Goal: Information Seeking & Learning: Learn about a topic

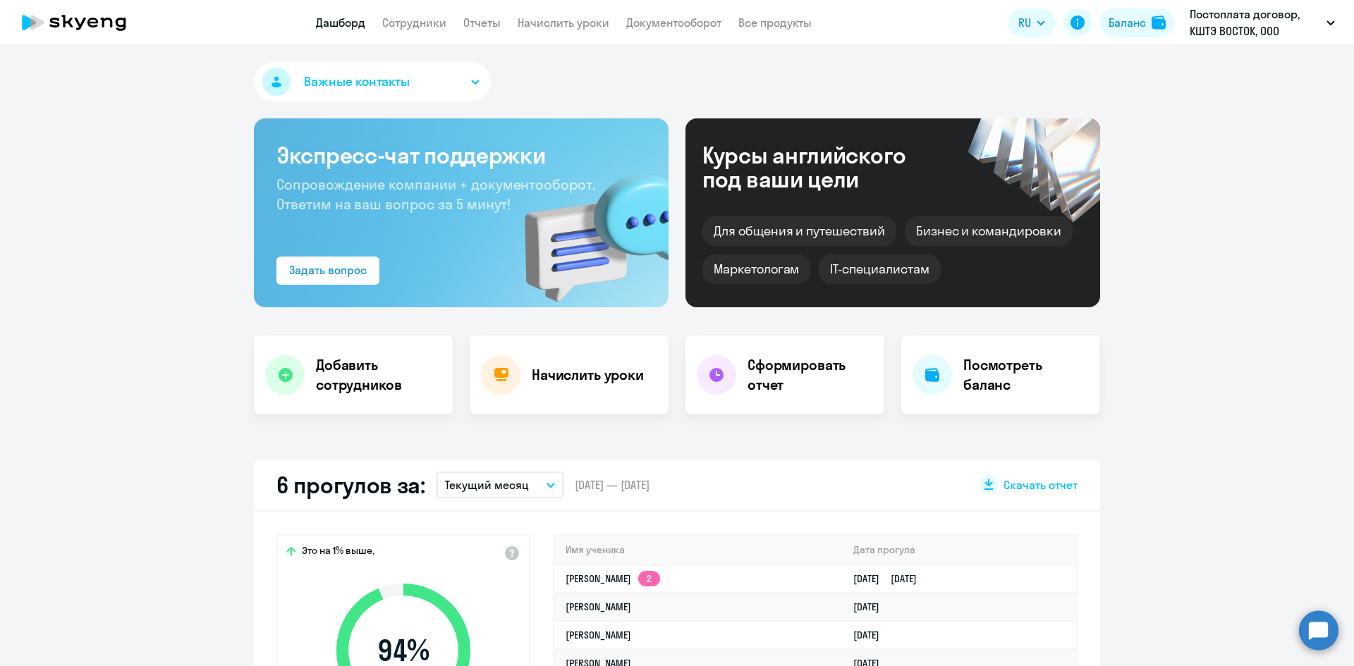
select select "30"
click at [412, 29] on link "Сотрудники" at bounding box center [414, 23] width 64 height 14
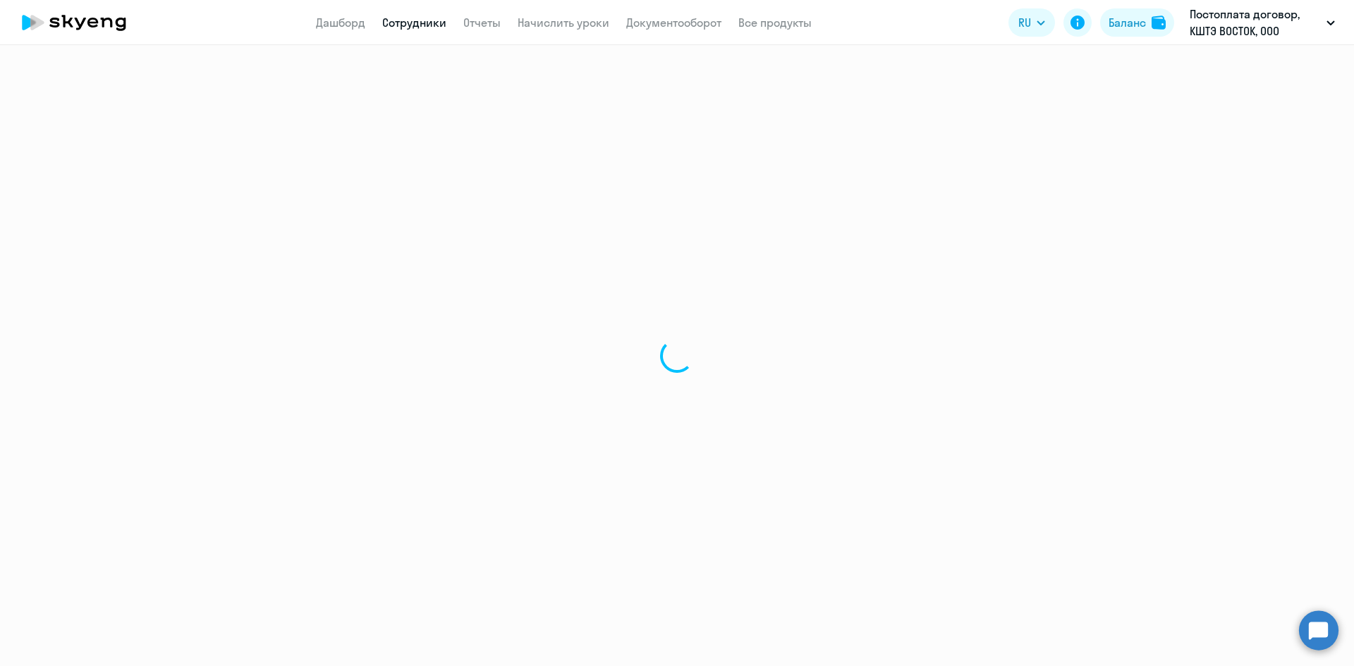
select select "30"
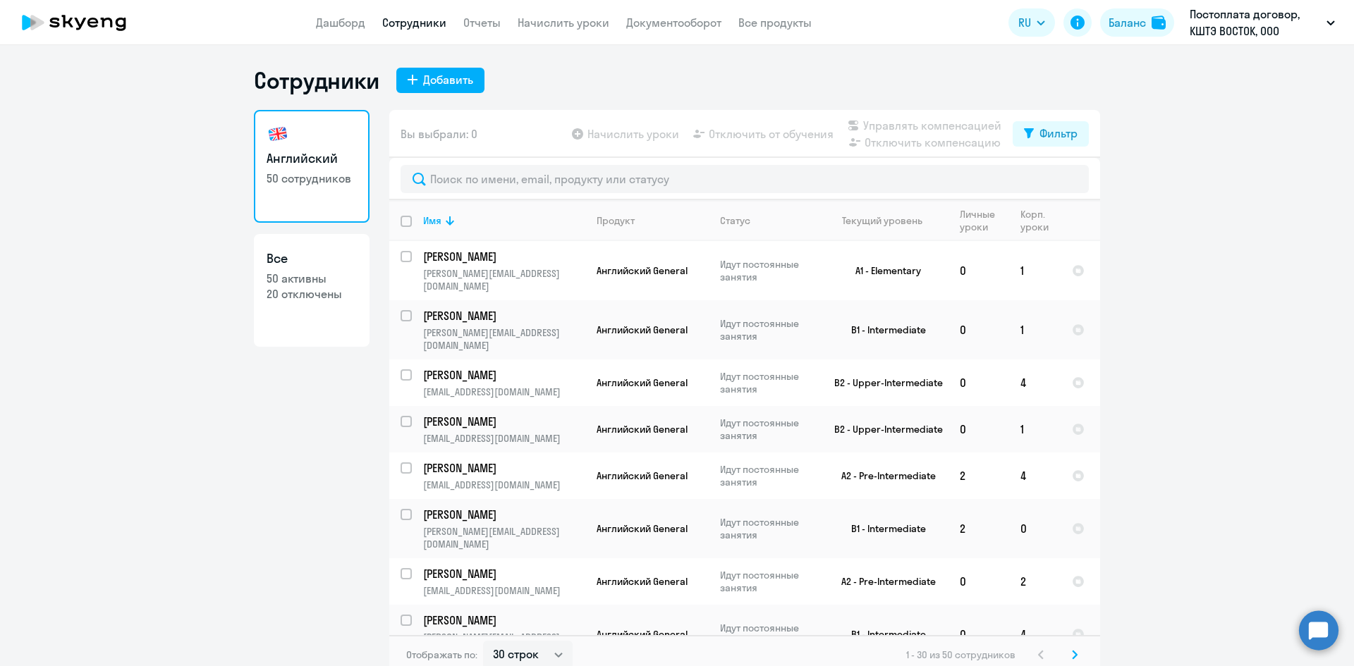
click at [298, 276] on p "50 активны" at bounding box center [312, 279] width 90 height 16
select select "30"
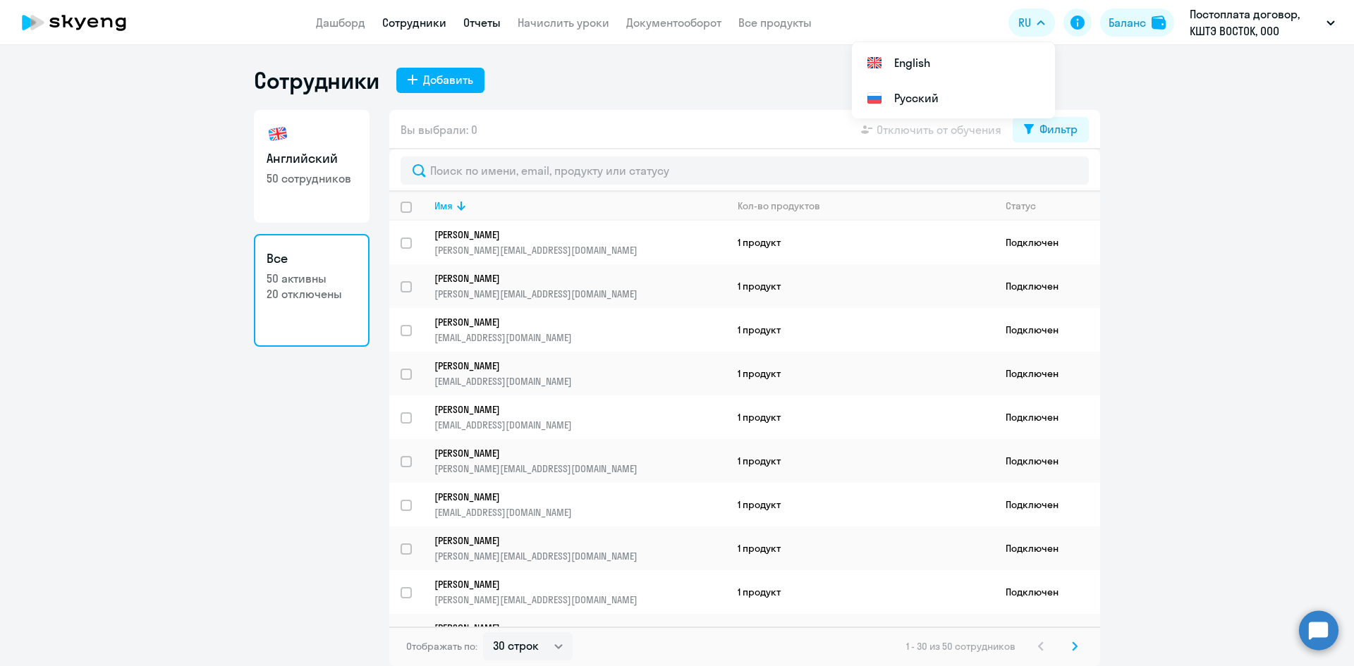
click at [477, 20] on link "Отчеты" at bounding box center [481, 23] width 37 height 14
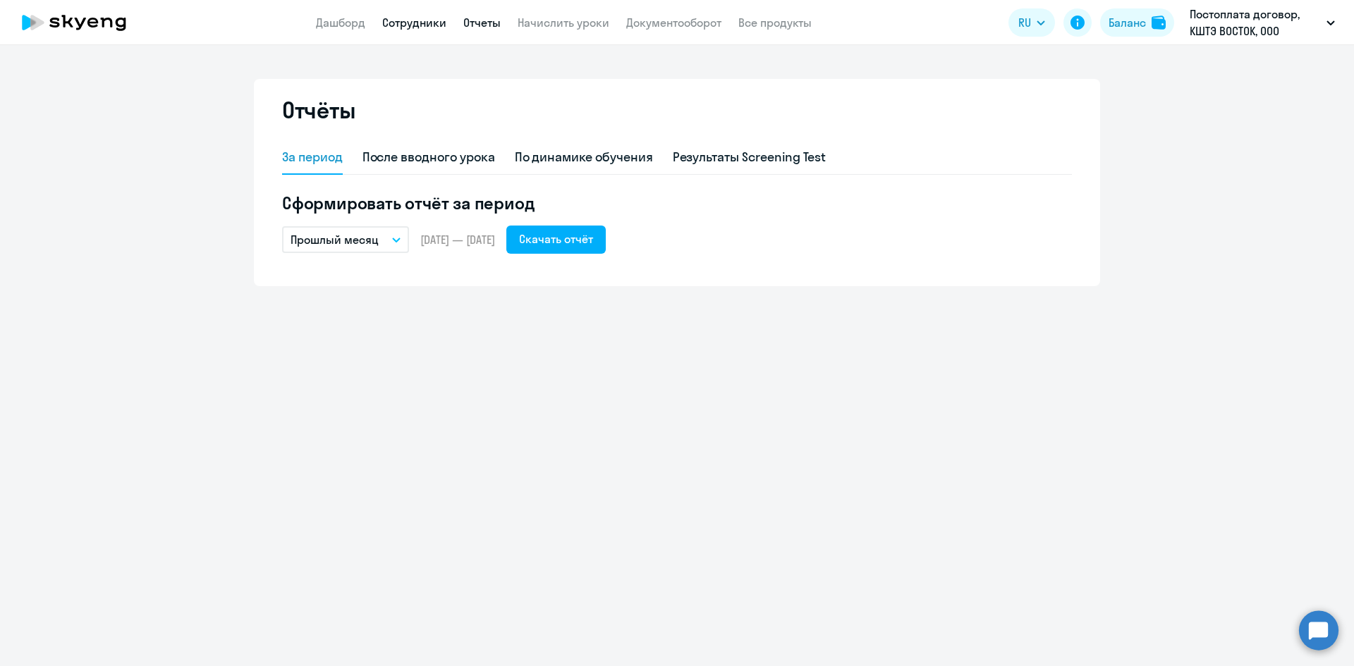
click at [417, 24] on link "Сотрудники" at bounding box center [414, 23] width 64 height 14
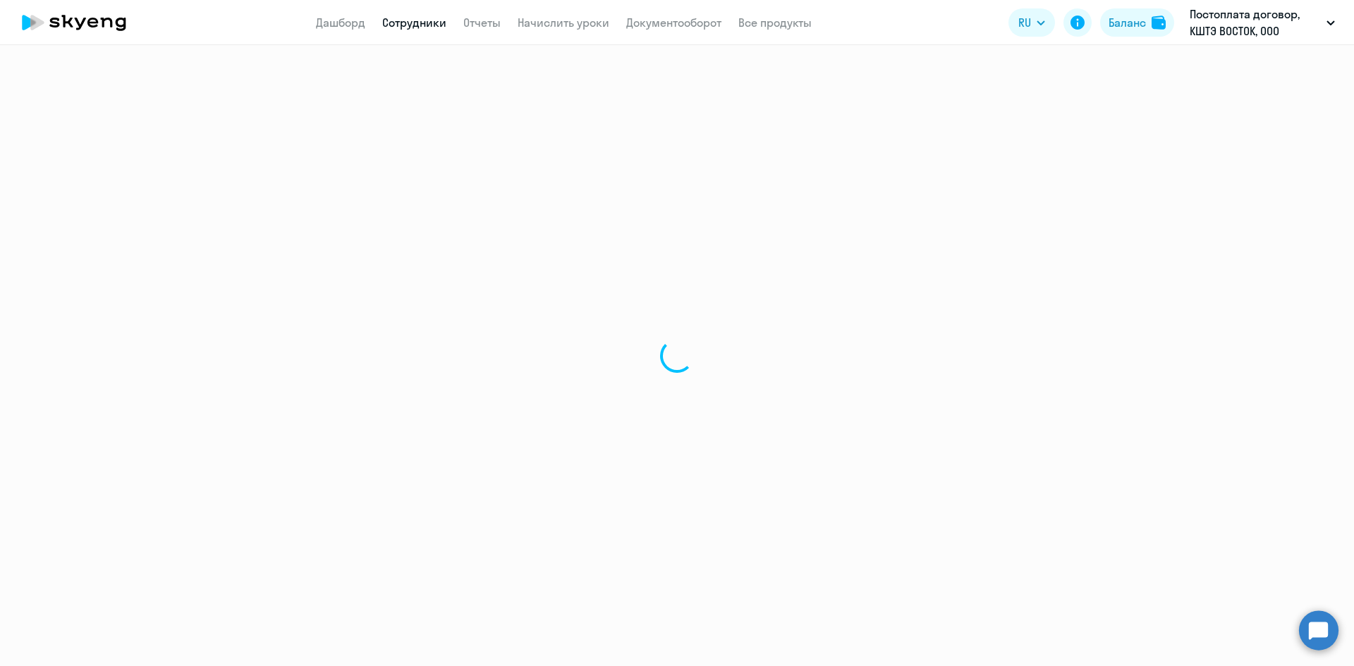
select select "30"
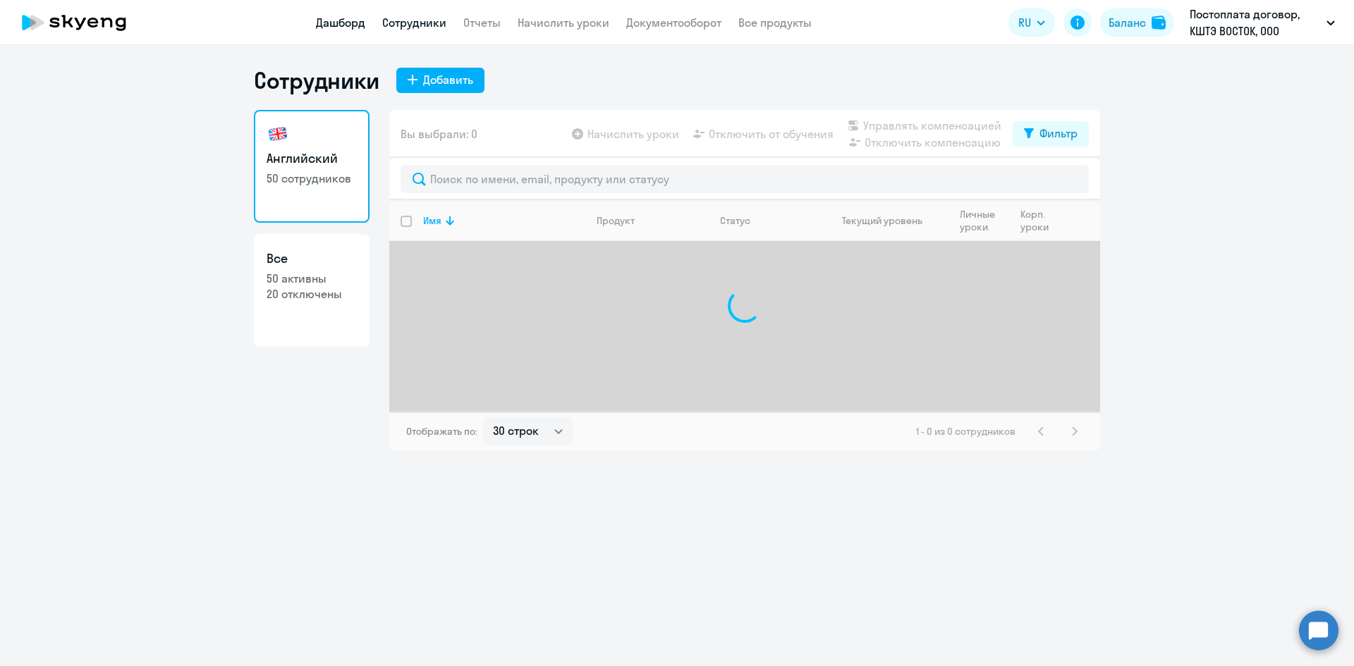
click at [355, 25] on link "Дашборд" at bounding box center [340, 23] width 49 height 14
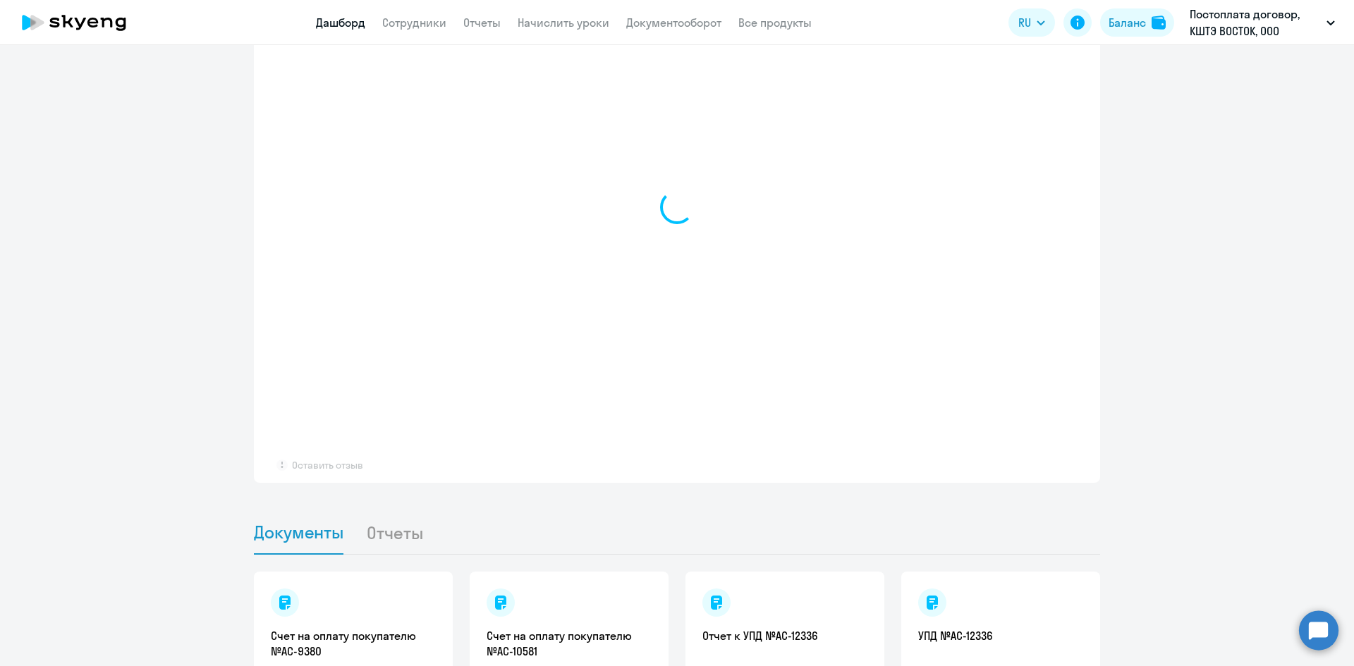
scroll to position [1058, 0]
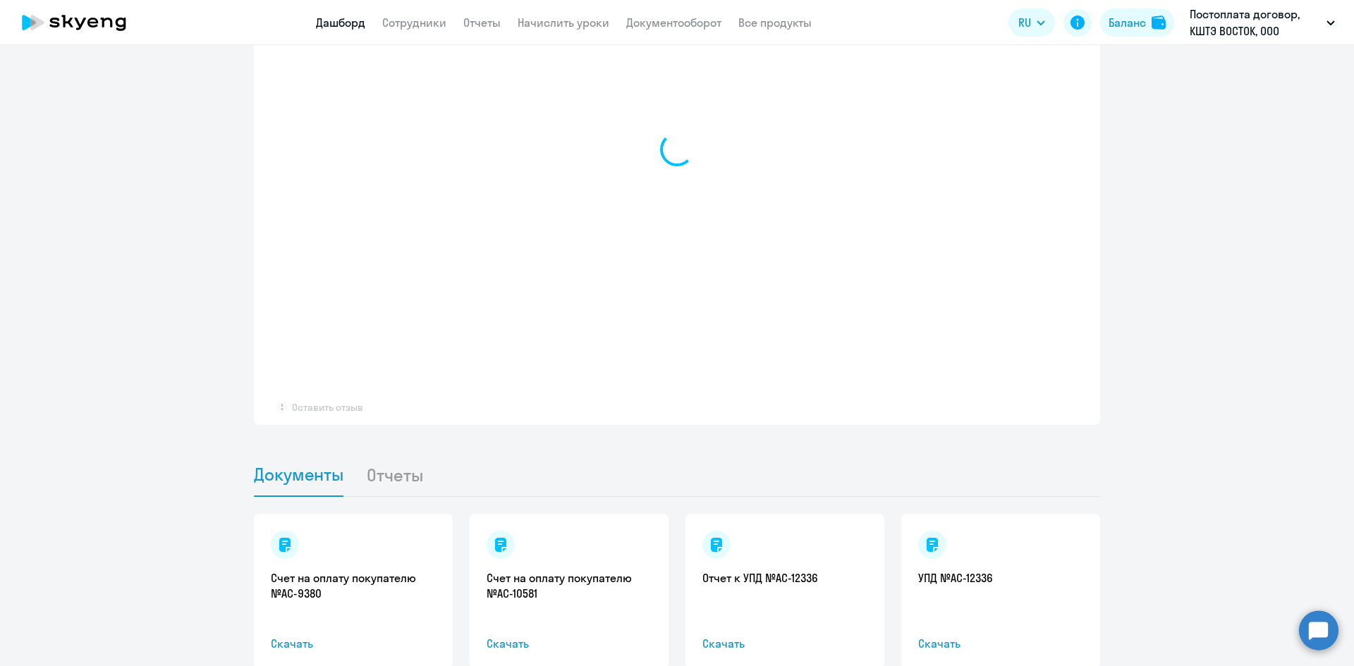
select select "30"
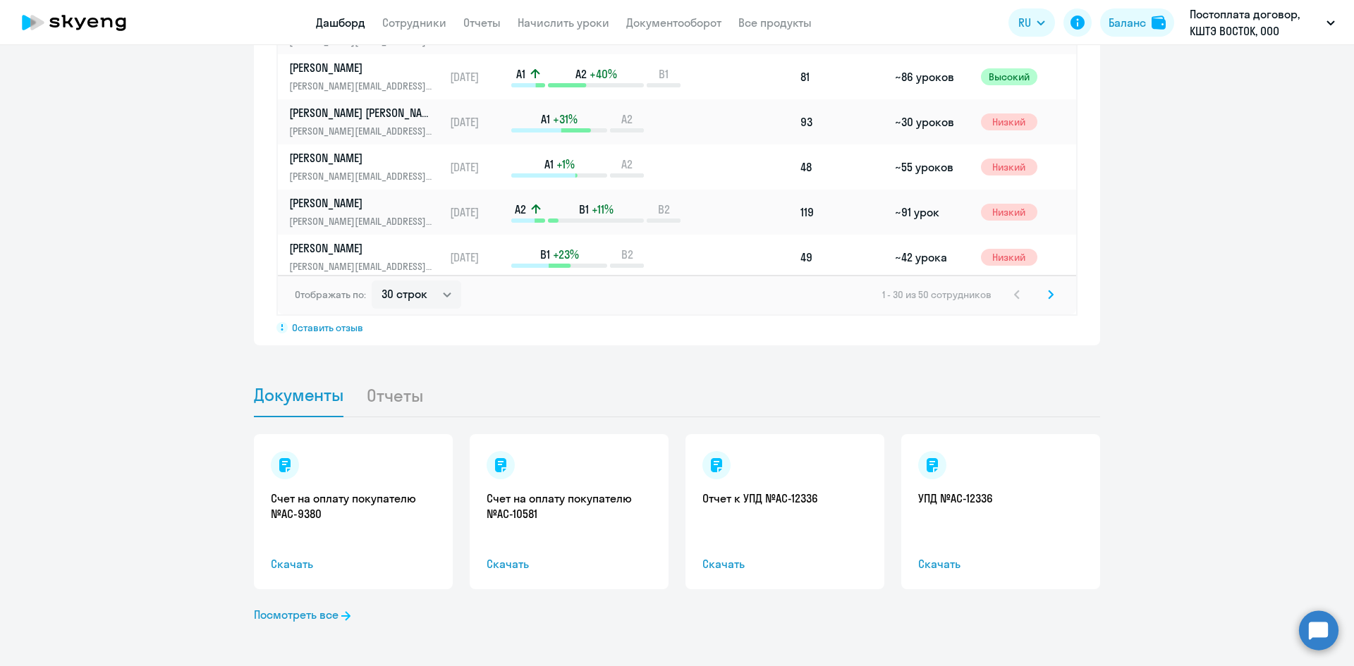
scroll to position [1141, 0]
click at [372, 396] on li "Отчеты" at bounding box center [406, 393] width 80 height 43
click at [393, 390] on li "Отчеты" at bounding box center [406, 393] width 80 height 43
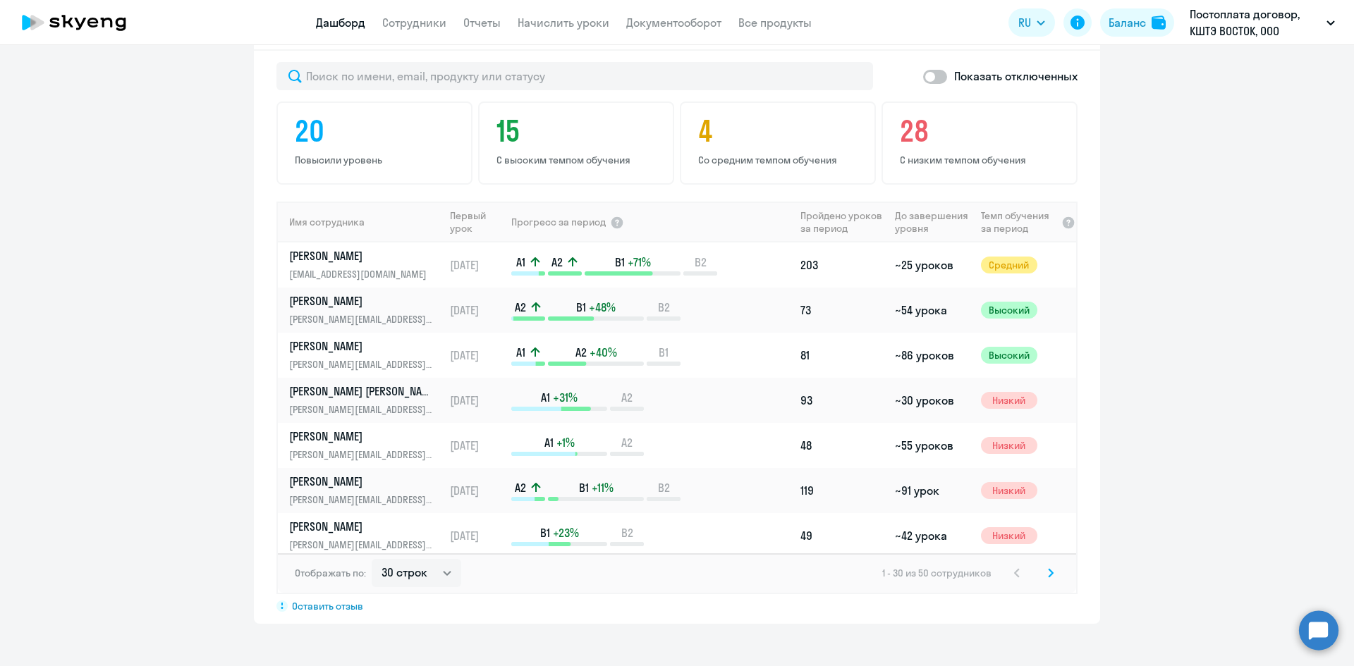
scroll to position [859, 0]
click at [347, 137] on h4 "20" at bounding box center [377, 133] width 164 height 34
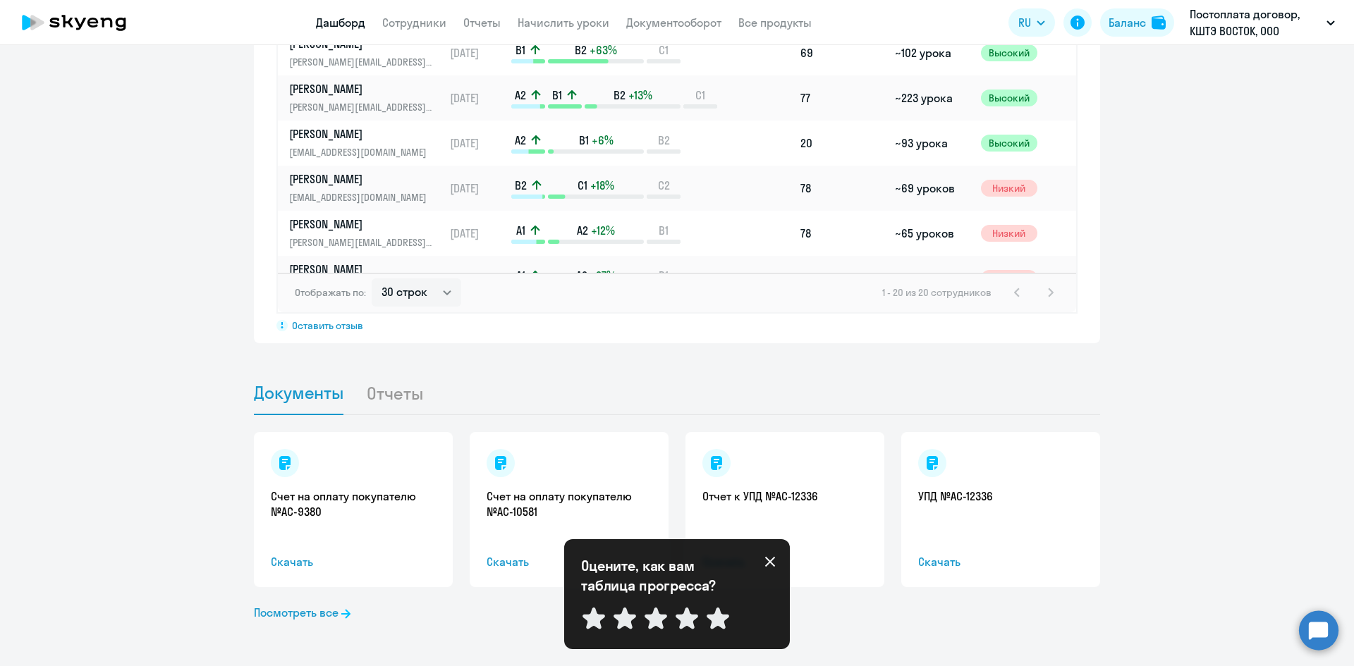
scroll to position [0, 0]
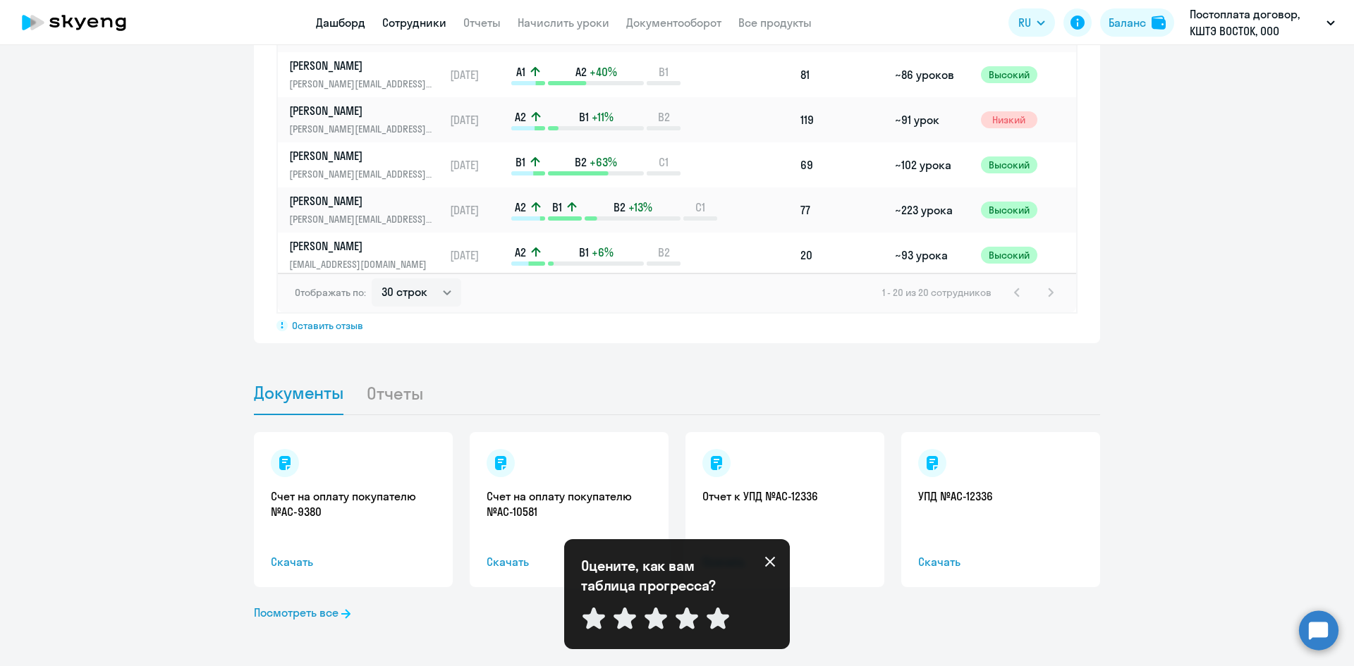
click at [436, 25] on link "Сотрудники" at bounding box center [414, 23] width 64 height 14
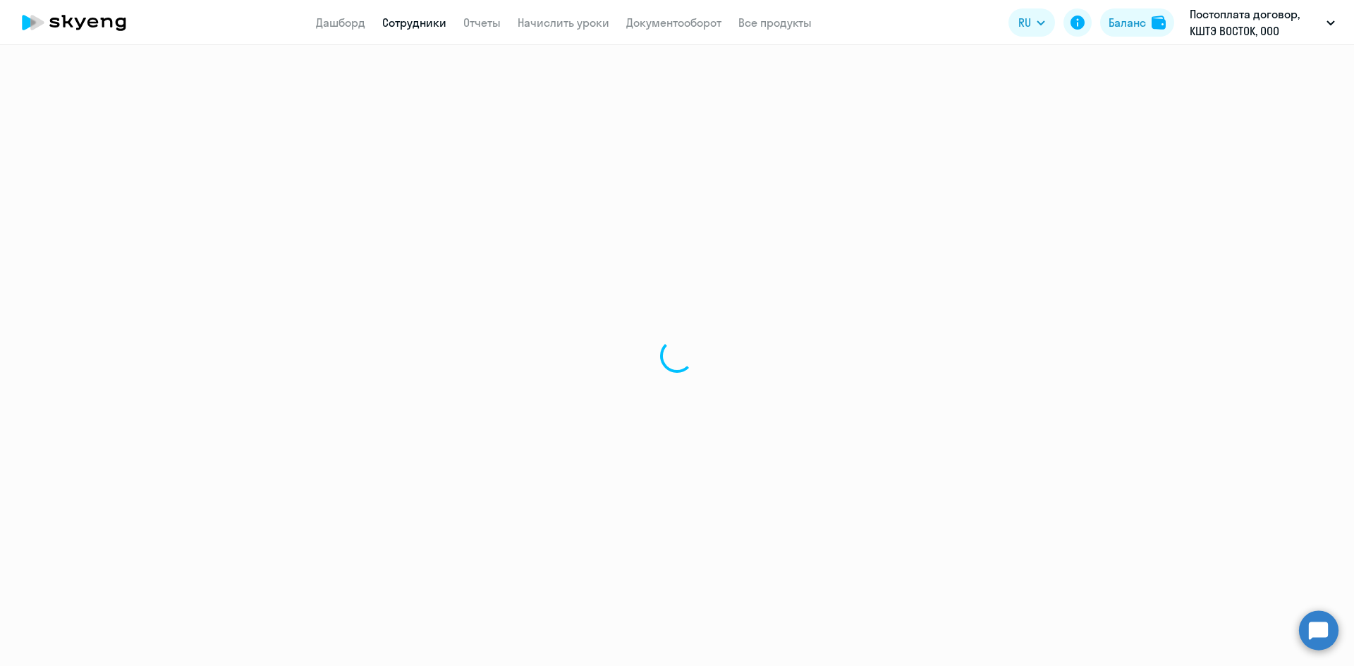
select select "30"
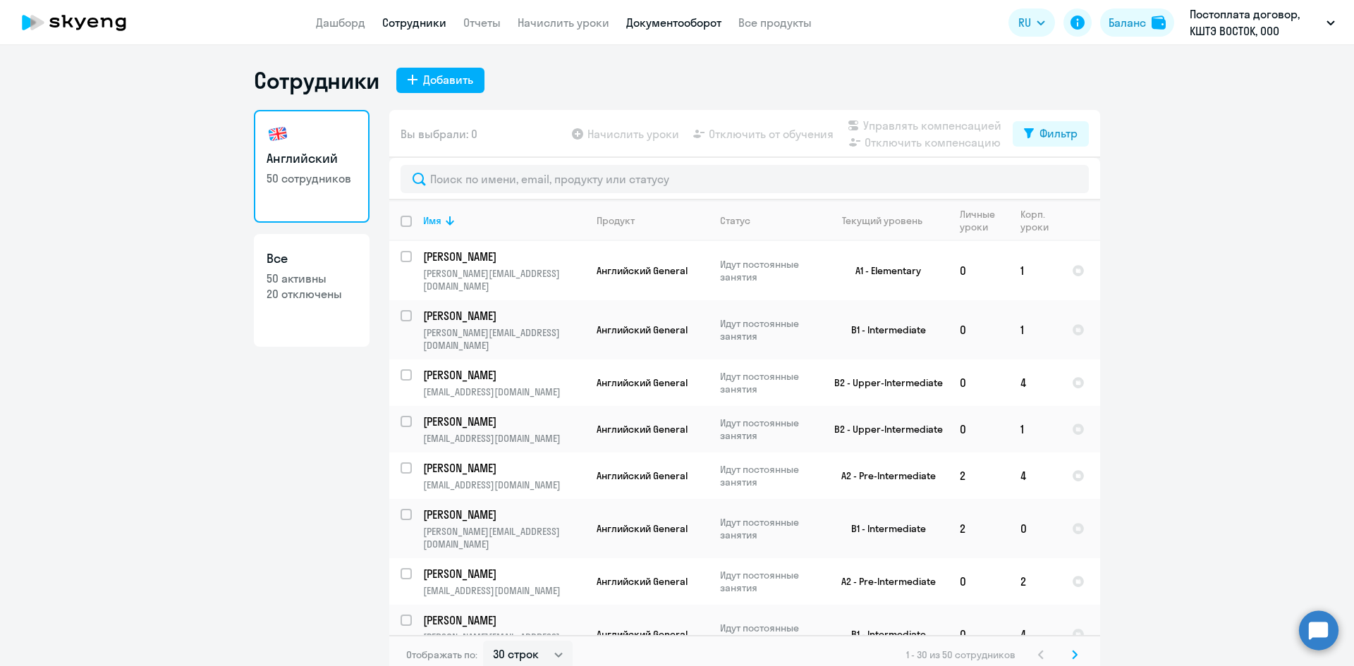
click at [716, 20] on link "Документооборот" at bounding box center [673, 23] width 95 height 14
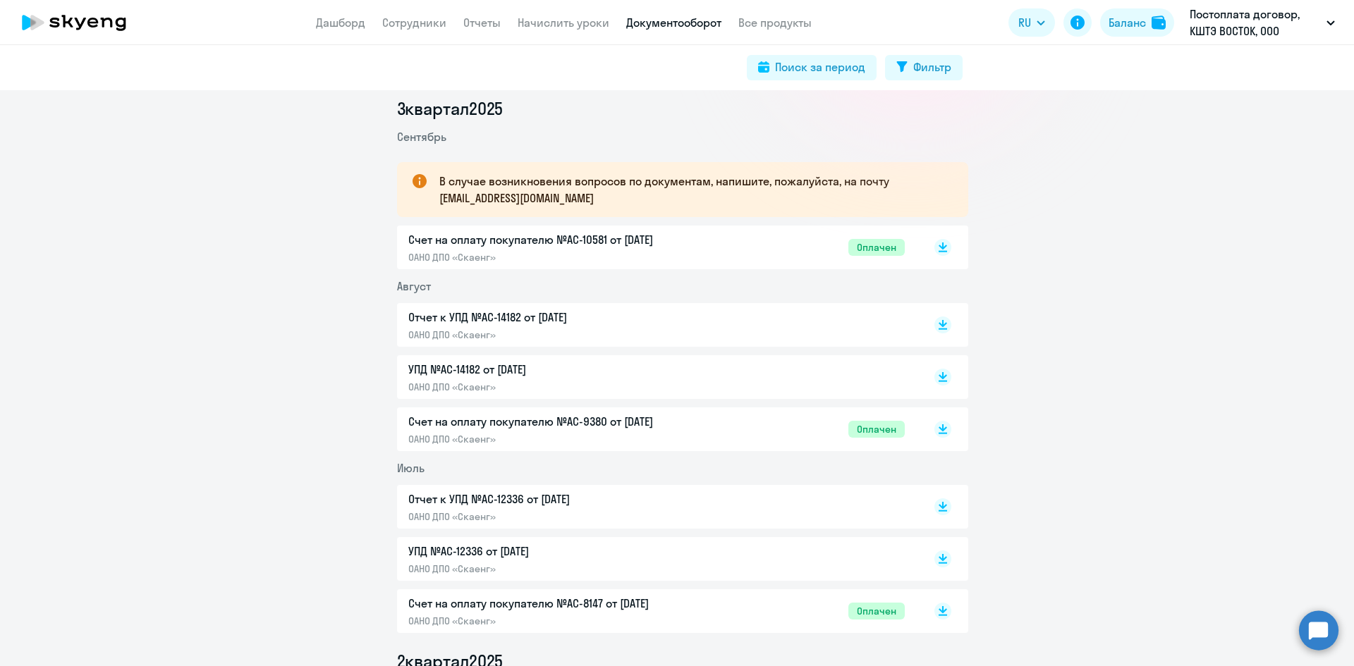
scroll to position [212, 0]
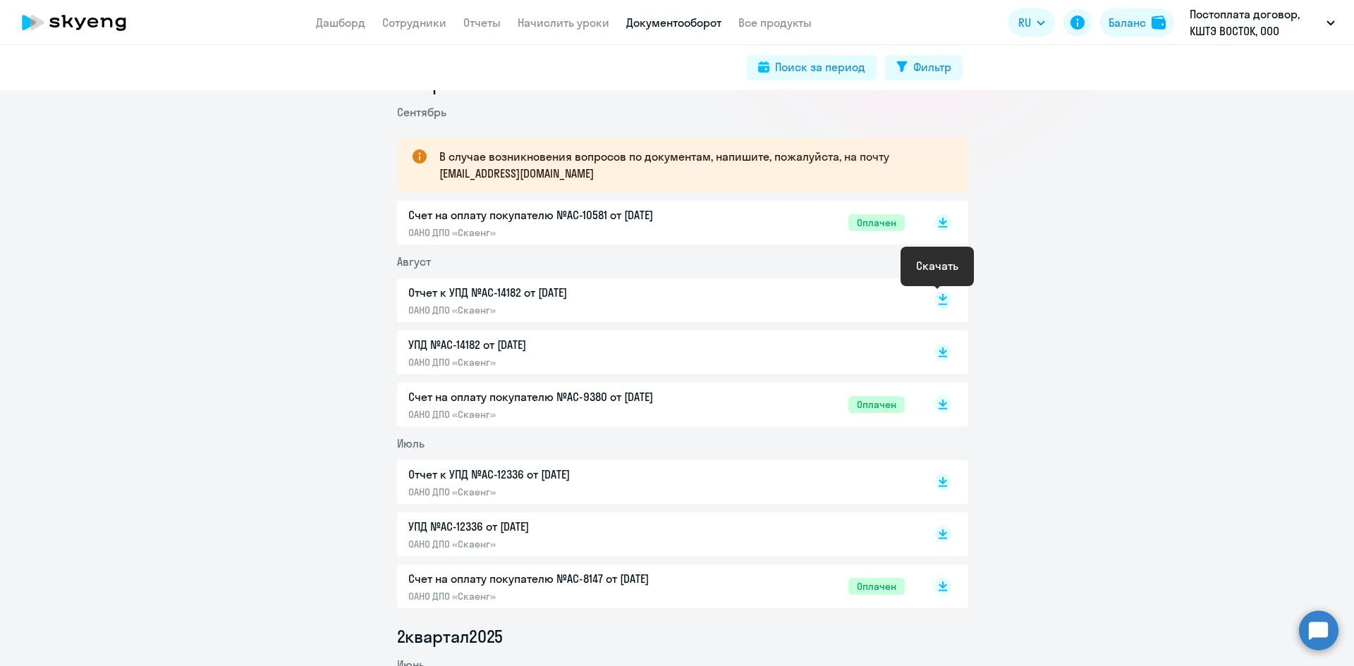
click at [936, 297] on rect at bounding box center [942, 300] width 17 height 17
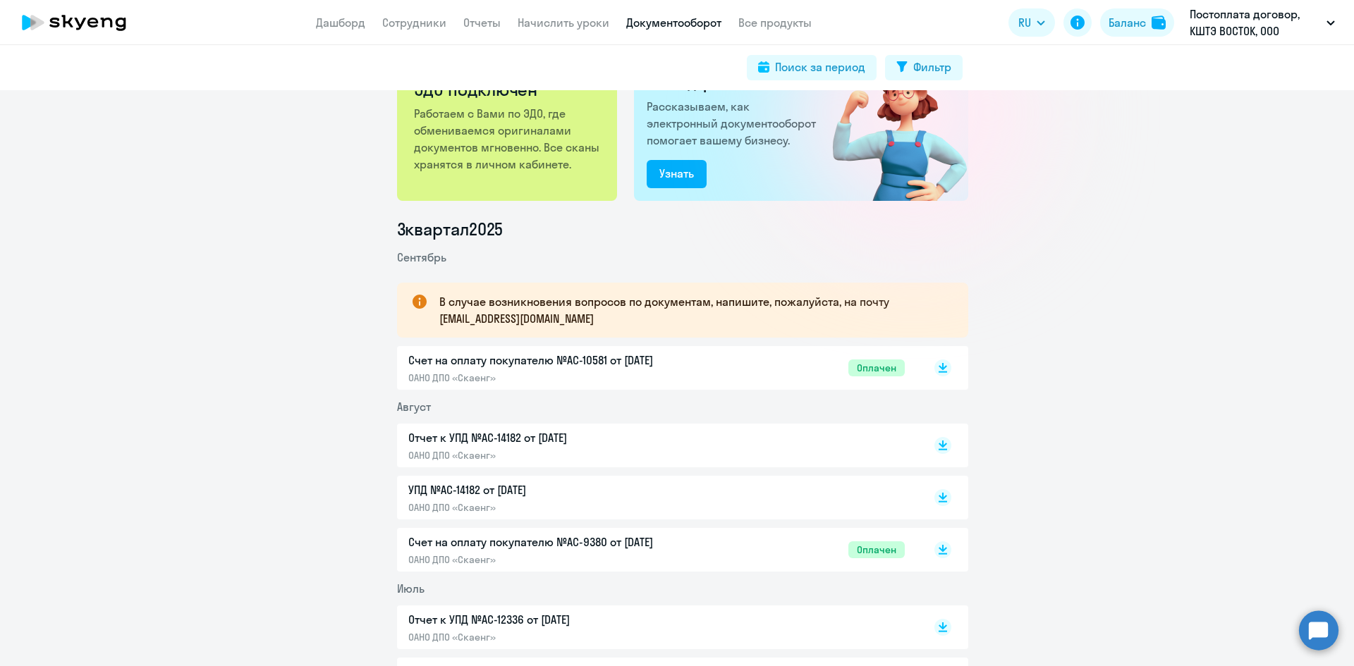
scroll to position [0, 0]
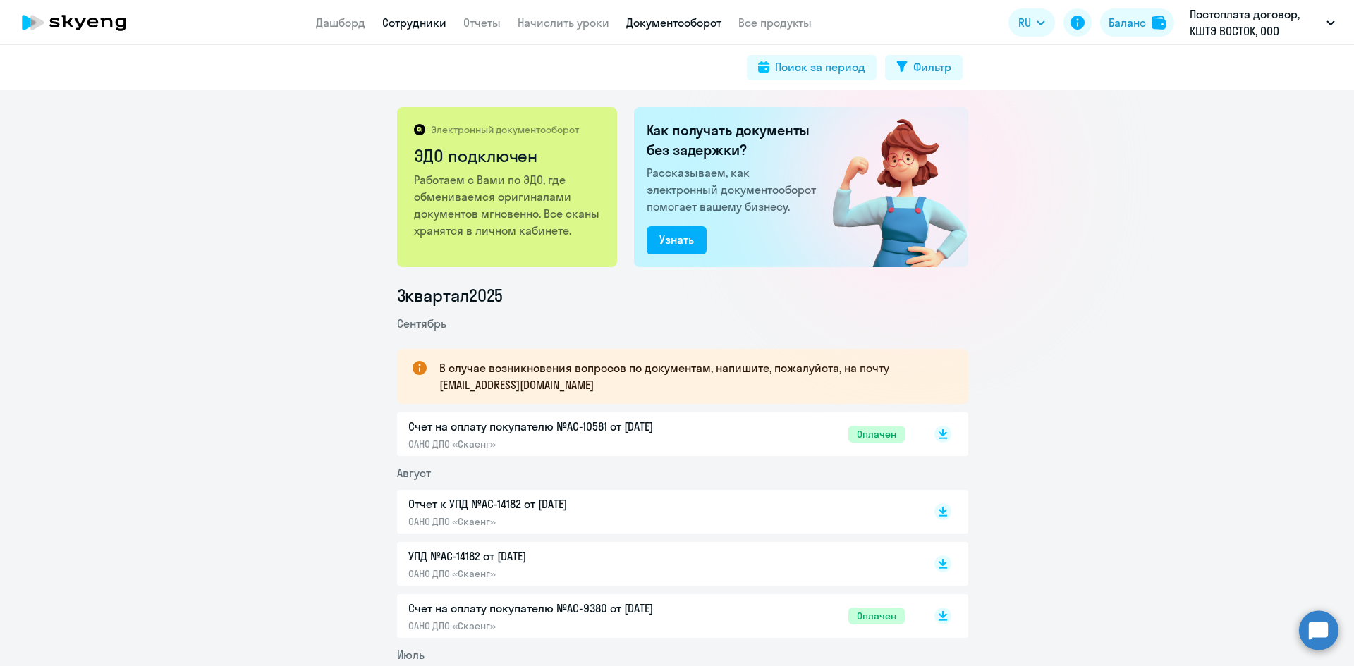
click at [419, 27] on link "Сотрудники" at bounding box center [414, 23] width 64 height 14
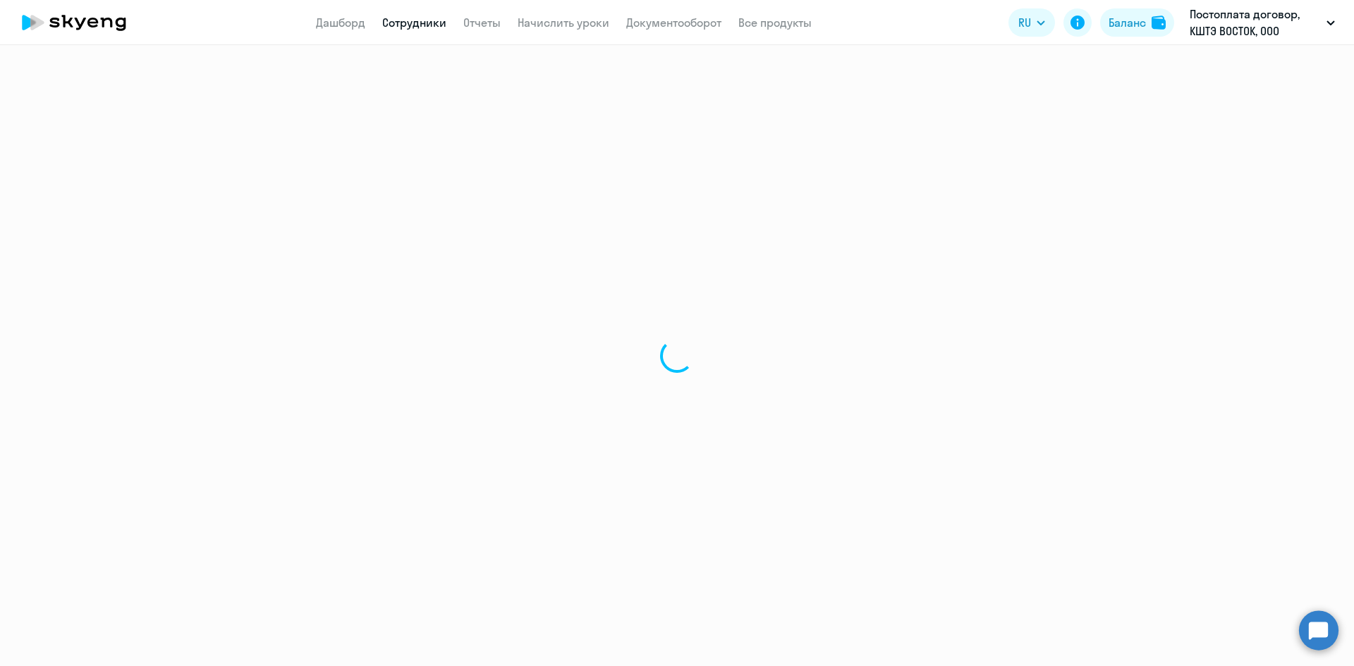
select select "30"
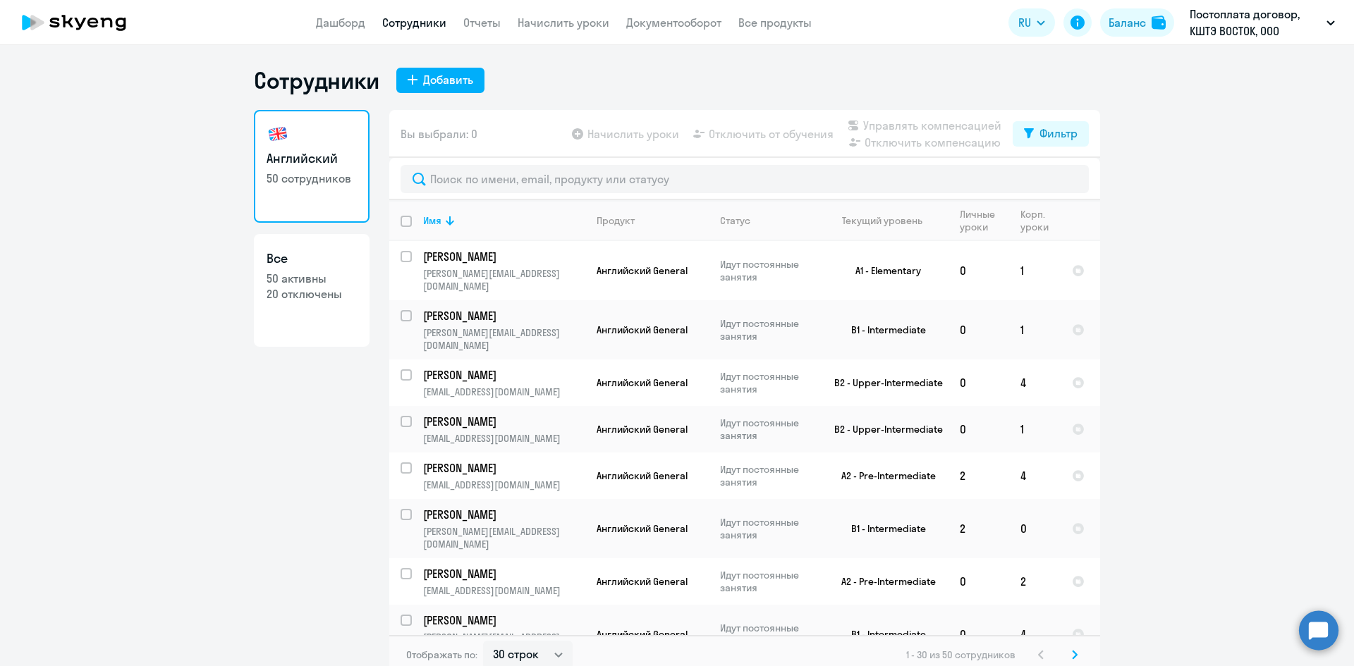
click at [306, 182] on p "50 сотрудников" at bounding box center [312, 179] width 90 height 16
click at [275, 326] on link "Все 50 активны 20 отключены" at bounding box center [312, 290] width 116 height 113
select select "30"
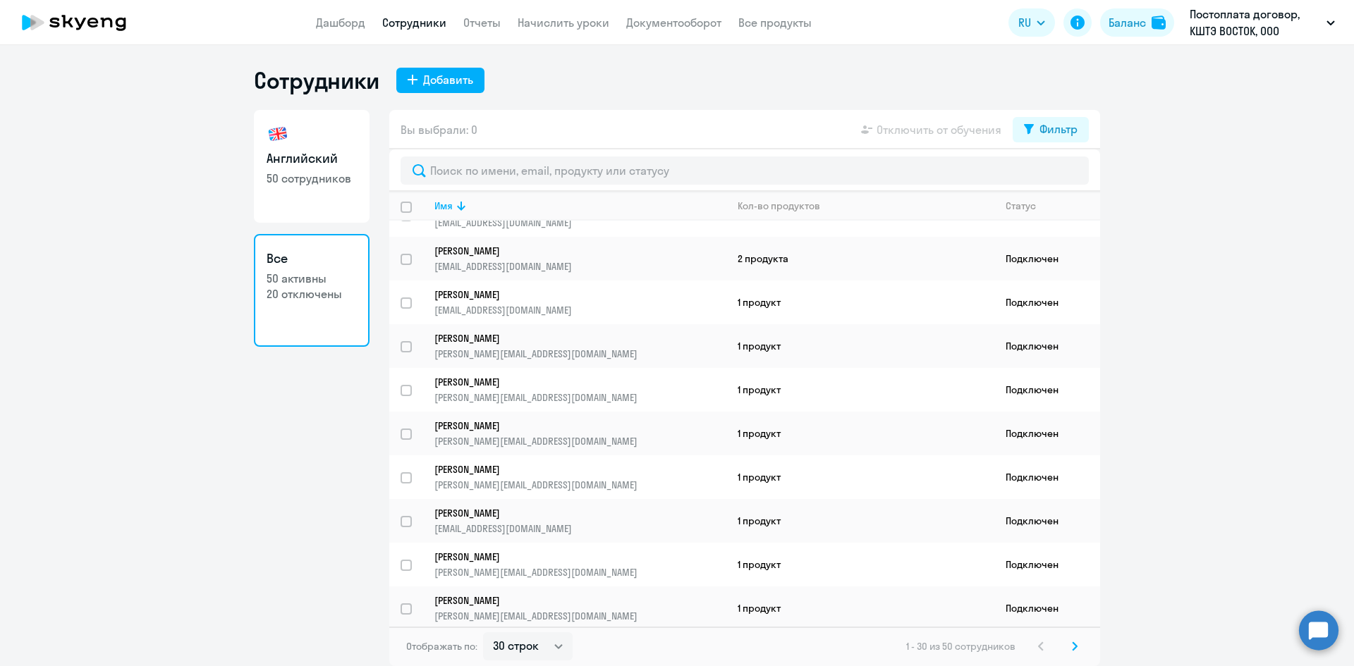
scroll to position [905, 0]
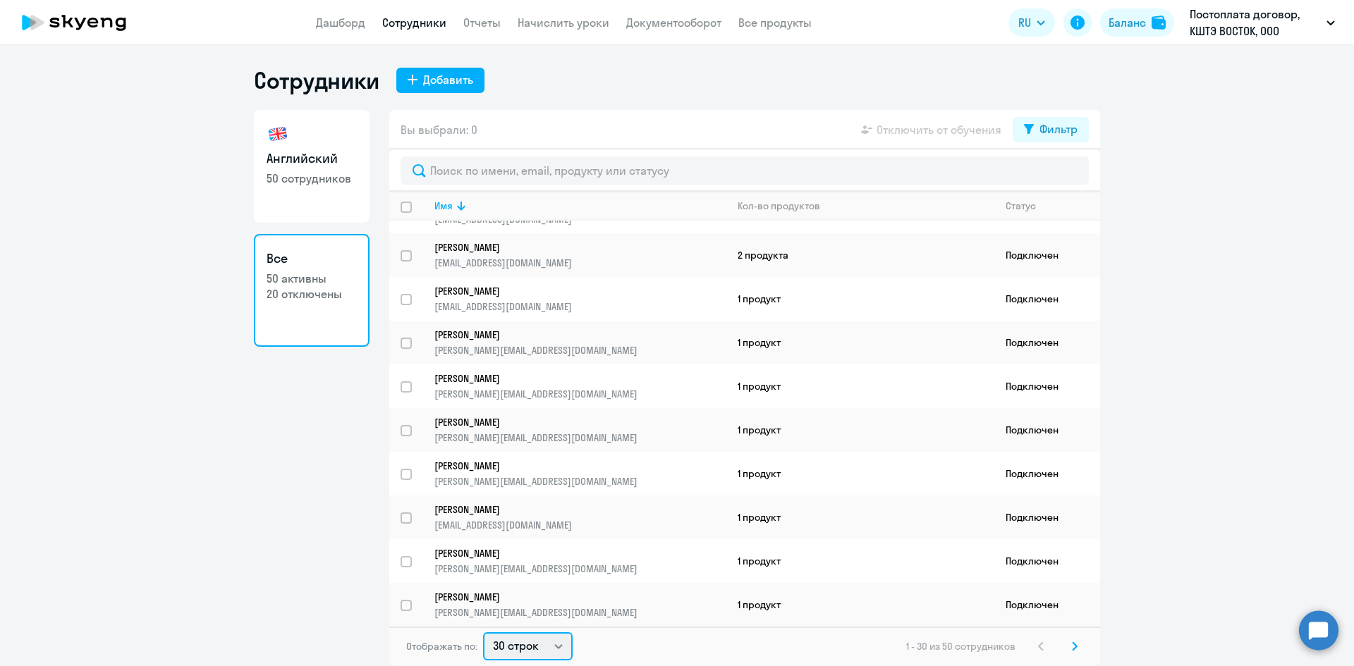
click at [556, 647] on select "30 строк 50 строк 100 строк" at bounding box center [528, 646] width 90 height 28
click at [1077, 649] on icon at bounding box center [1075, 647] width 6 height 10
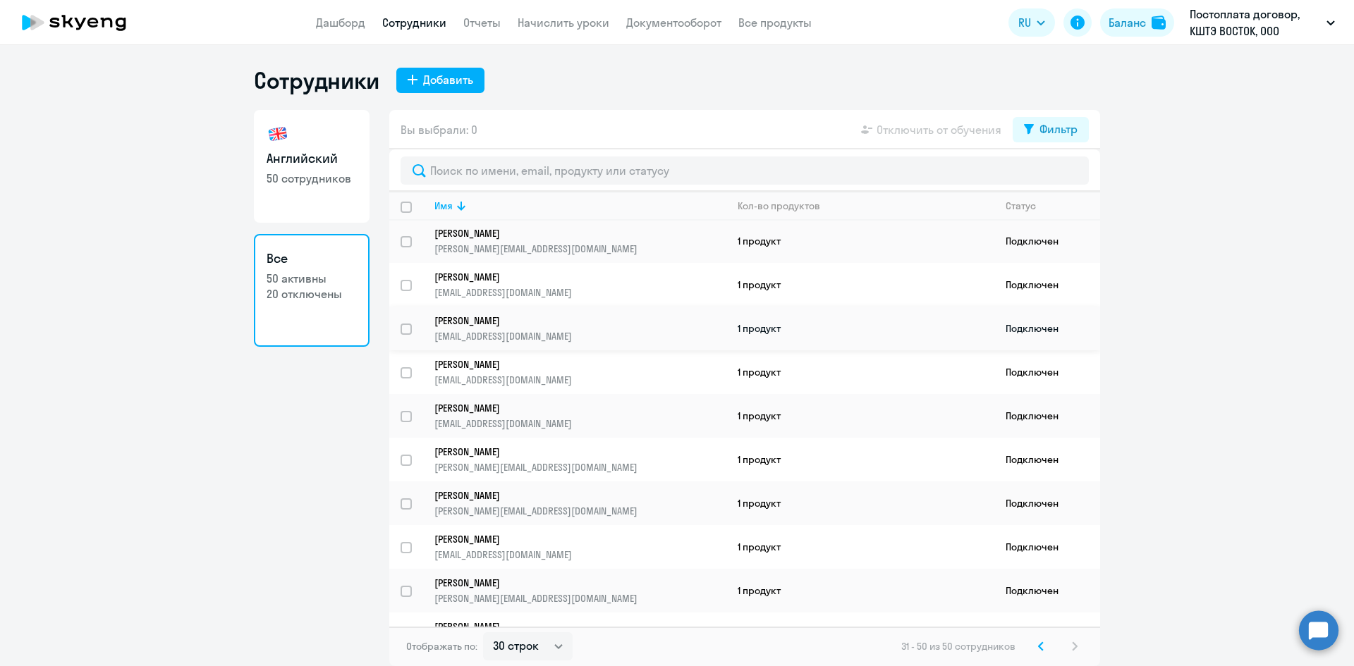
scroll to position [0, 0]
drag, startPoint x: 1045, startPoint y: 648, endPoint x: 1032, endPoint y: 640, distance: 15.5
click at [1044, 647] on svg-icon at bounding box center [1040, 646] width 17 height 17
click at [479, 590] on p "[PERSON_NAME]" at bounding box center [570, 584] width 272 height 13
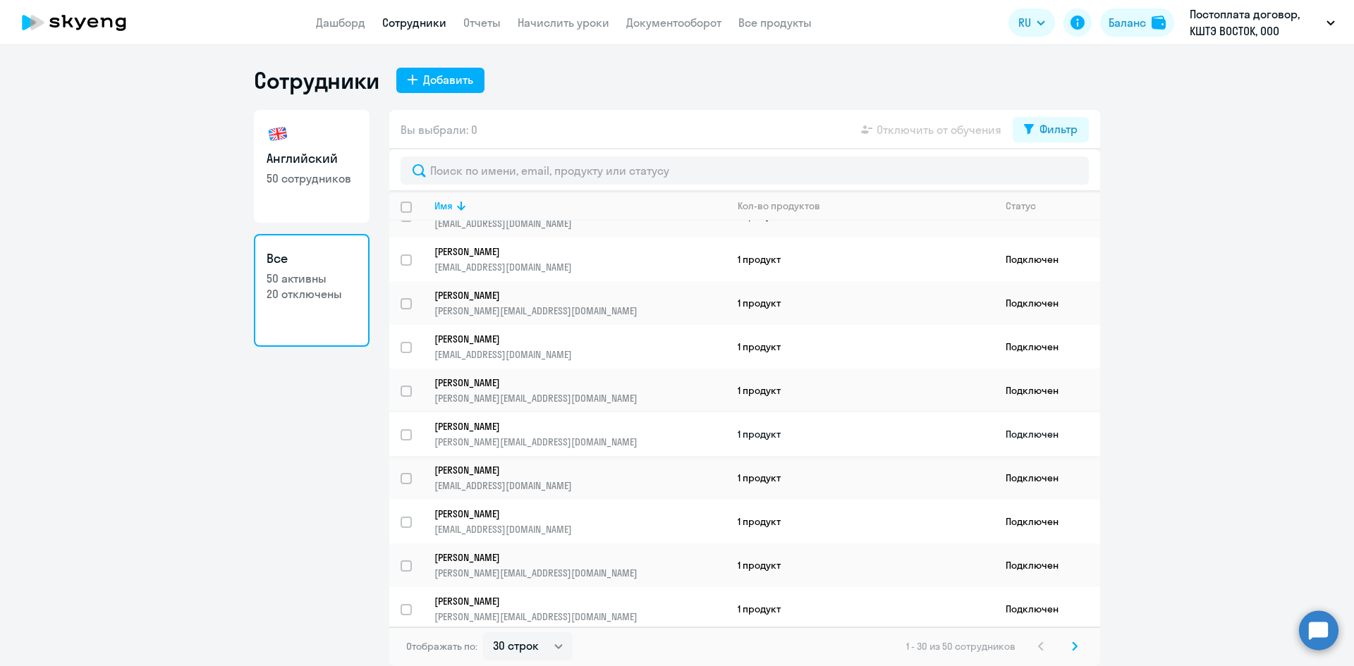
scroll to position [211, 0]
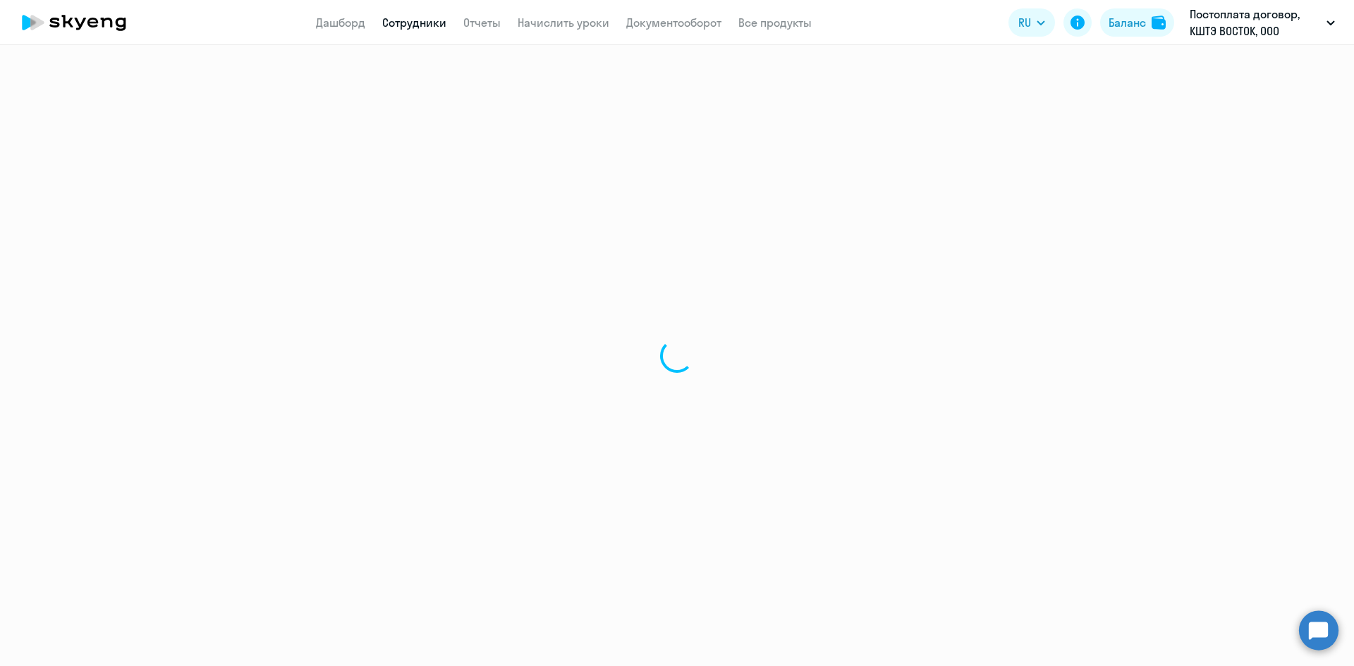
select select "english"
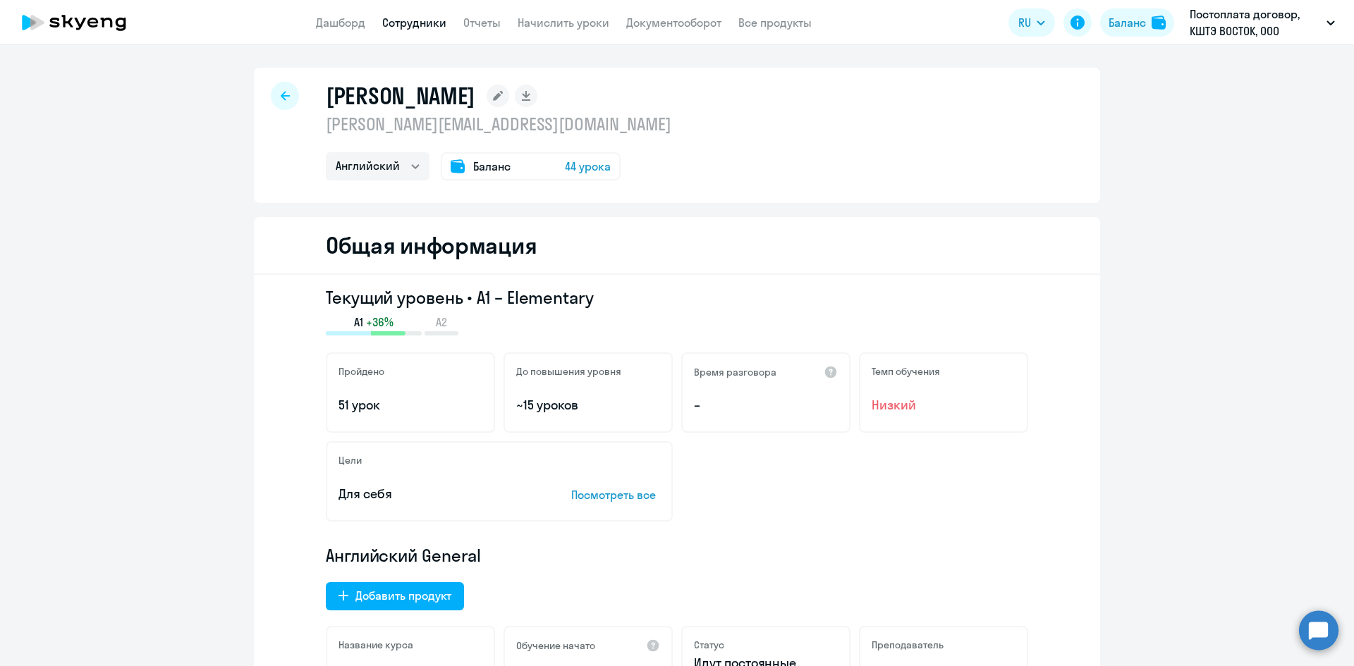
select select "30"
